Goal: Task Accomplishment & Management: Manage account settings

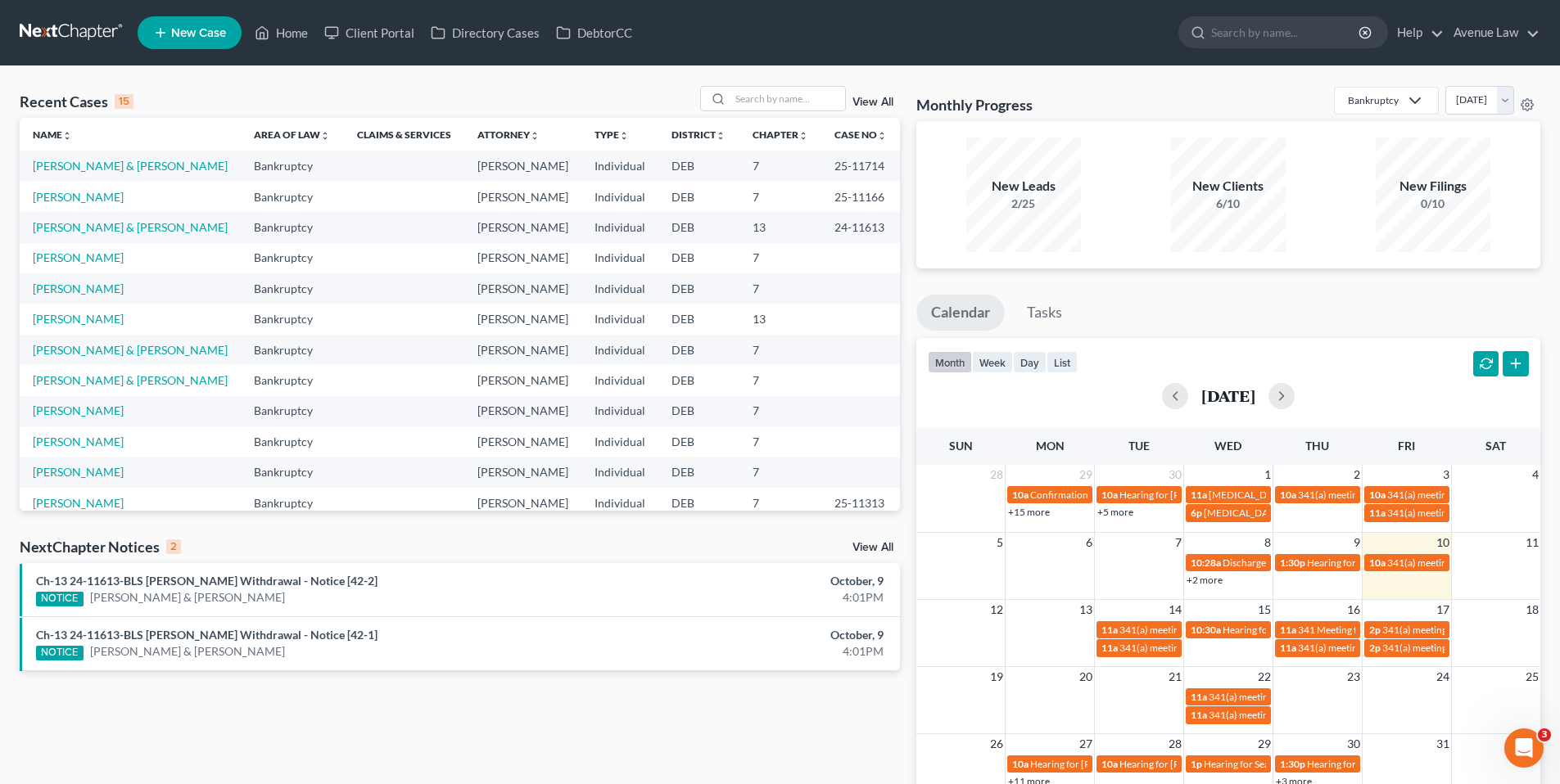
click at [889, 542] on div "NextChapter Notices 2 View All" at bounding box center [460, 550] width 880 height 26
click at [872, 548] on link "View All" at bounding box center [872, 548] width 41 height 12
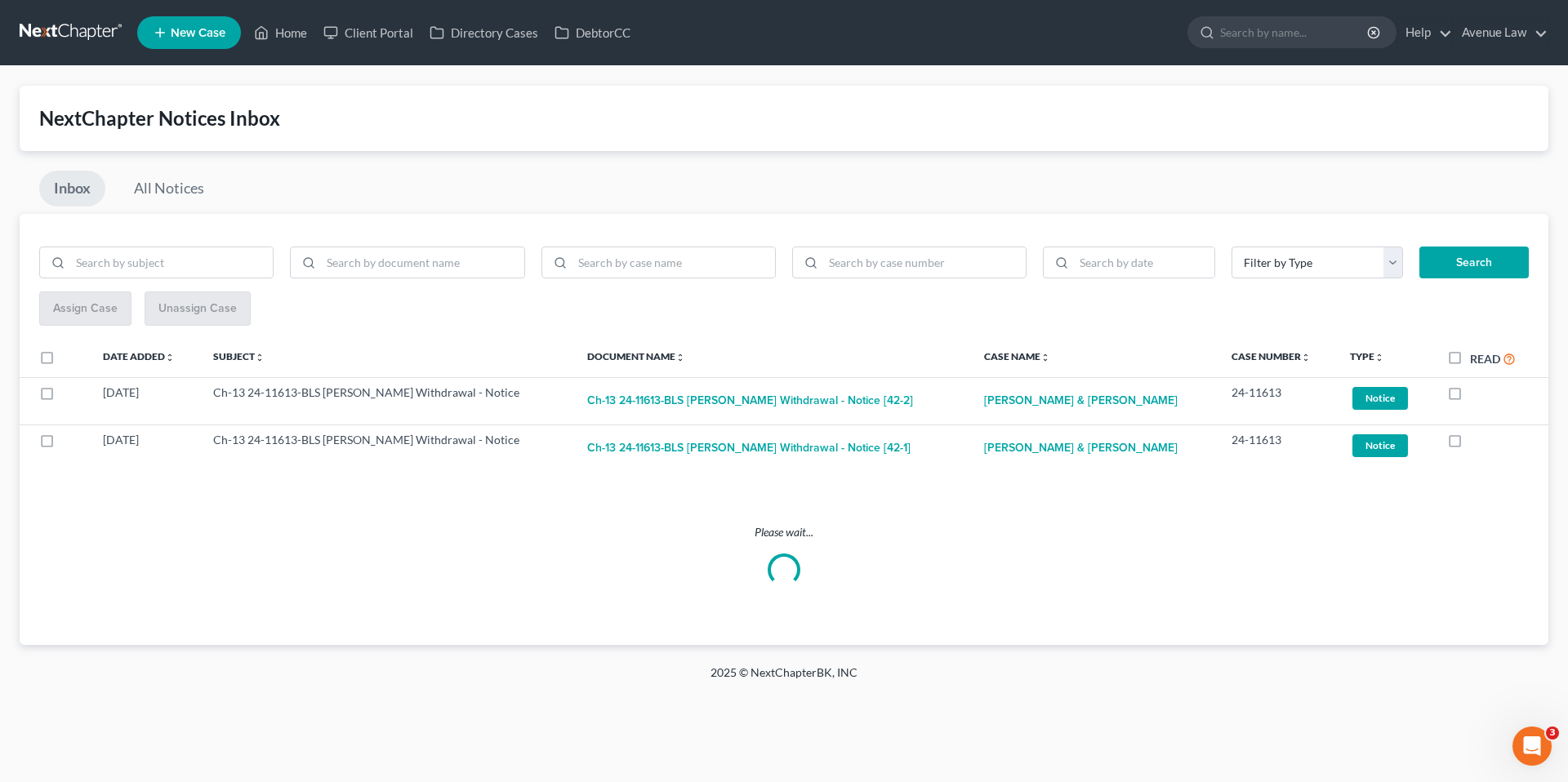
click at [1470, 356] on label "Read" at bounding box center [1493, 359] width 46 height 19
click at [1476, 356] on input "Read" at bounding box center [1482, 355] width 11 height 11
checkbox input "true"
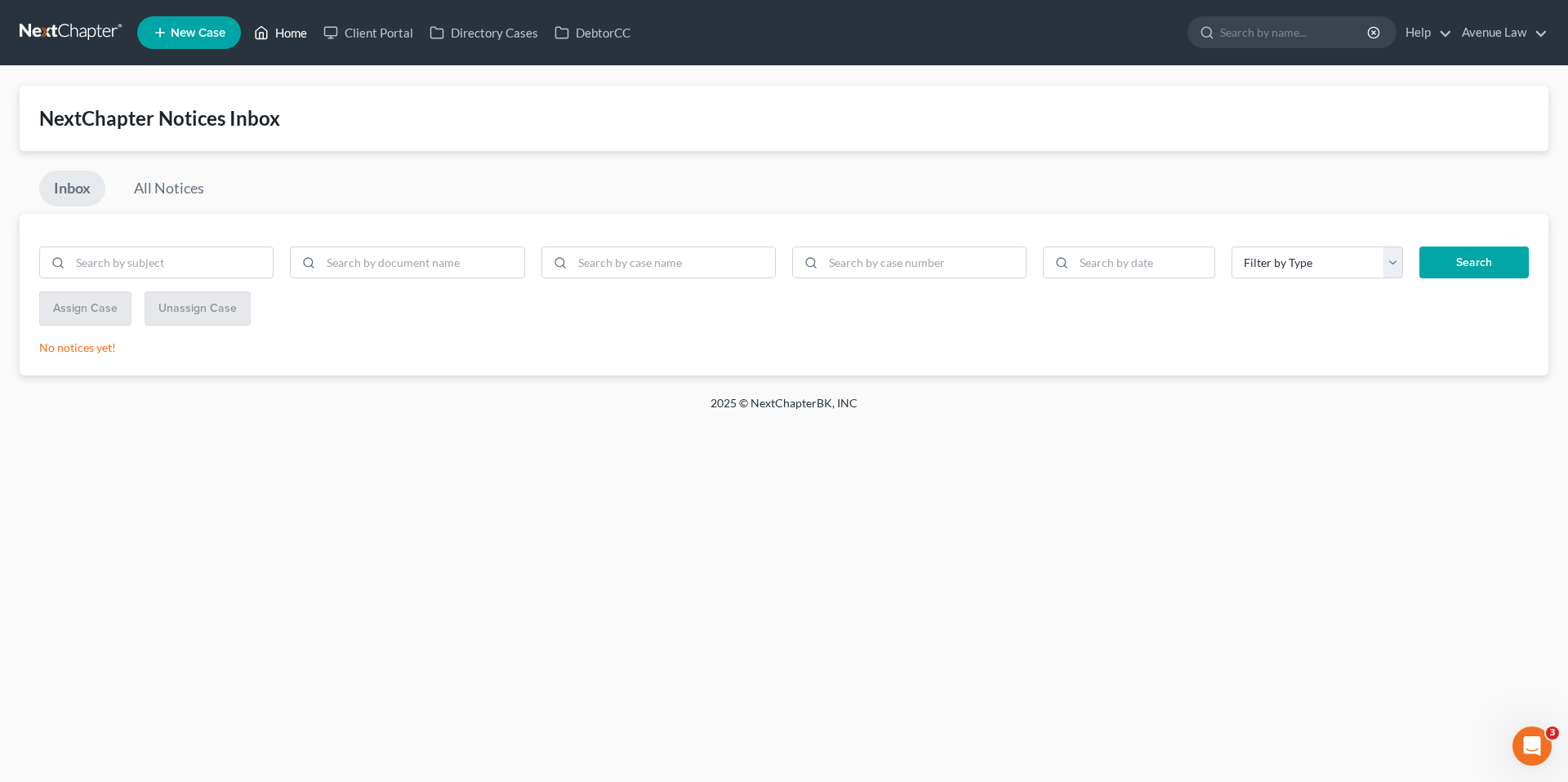
click at [302, 32] on link "Home" at bounding box center [279, 32] width 69 height 30
